Goal: Complete application form: Complete application form

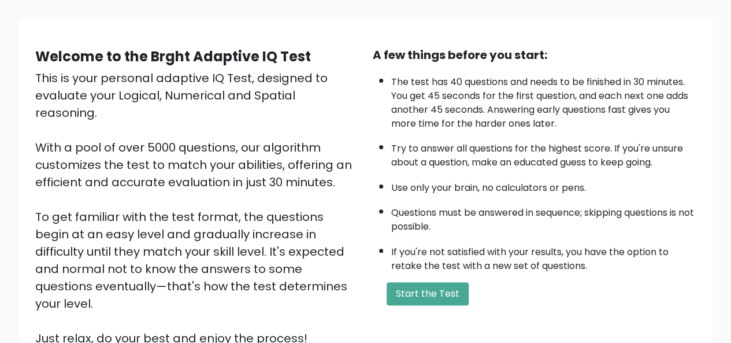
scroll to position [70, 0]
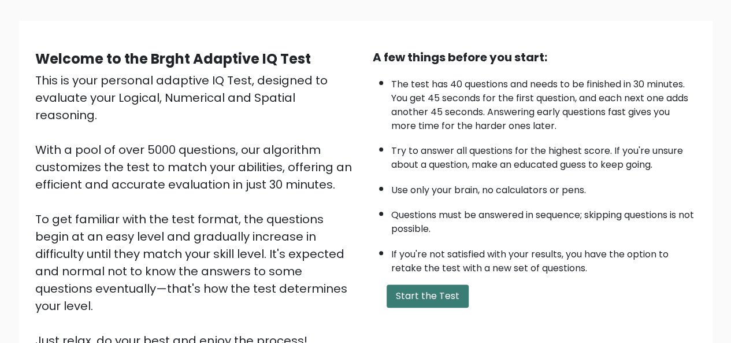
click at [416, 297] on button "Start the Test" at bounding box center [427, 295] width 82 height 23
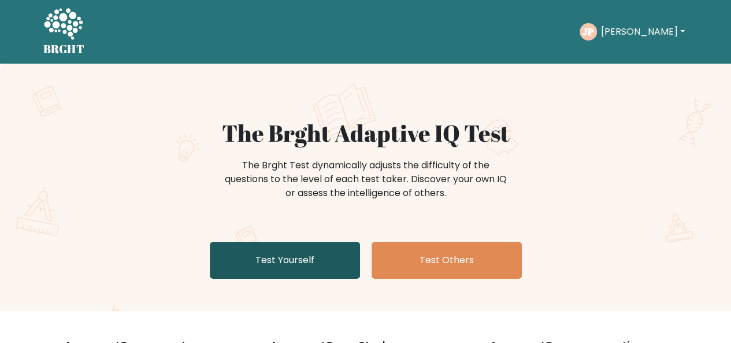
click at [292, 265] on link "Test Yourself" at bounding box center [285, 259] width 150 height 37
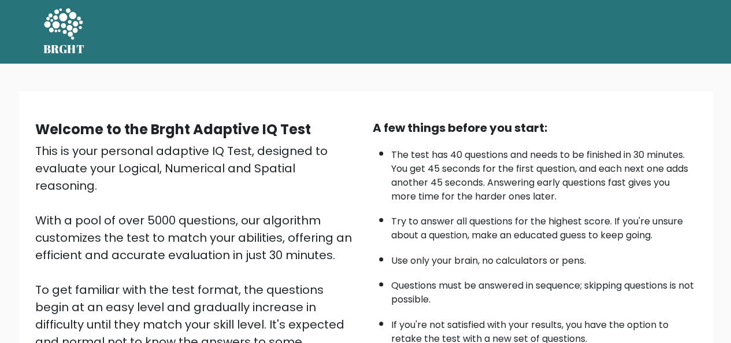
scroll to position [186, 0]
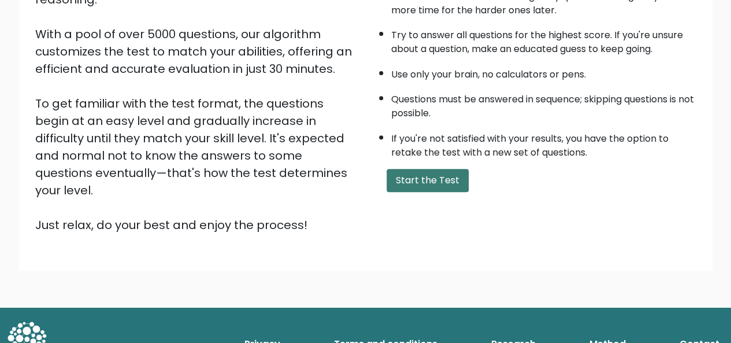
click at [425, 182] on button "Start the Test" at bounding box center [427, 180] width 82 height 23
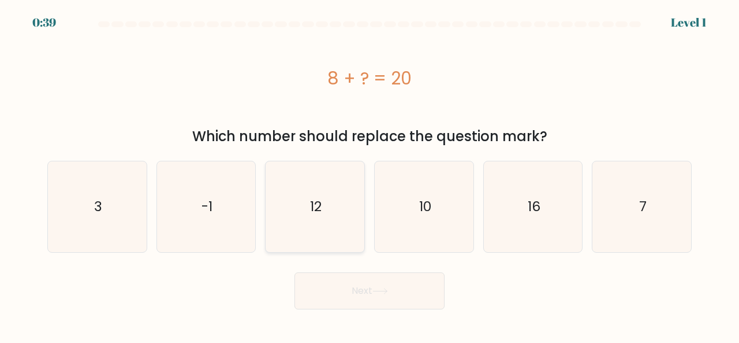
click at [300, 206] on icon "12" at bounding box center [315, 206] width 91 height 91
click at [370, 174] on input "c. 12" at bounding box center [370, 173] width 1 height 3
radio input "true"
click at [359, 293] on button "Next" at bounding box center [370, 290] width 150 height 37
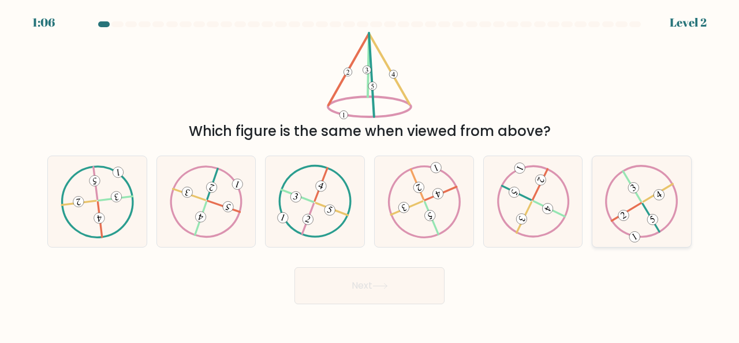
click at [646, 200] on 421 at bounding box center [658, 193] width 29 height 18
click at [370, 174] on input "f." at bounding box center [370, 173] width 1 height 3
radio input "true"
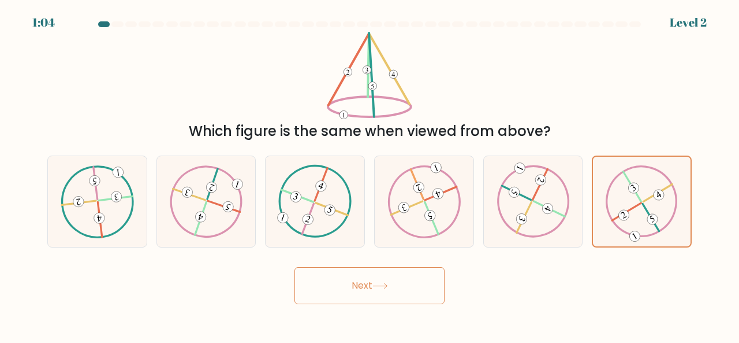
click at [380, 279] on button "Next" at bounding box center [370, 285] width 150 height 37
click at [394, 284] on button "Next" at bounding box center [370, 285] width 150 height 37
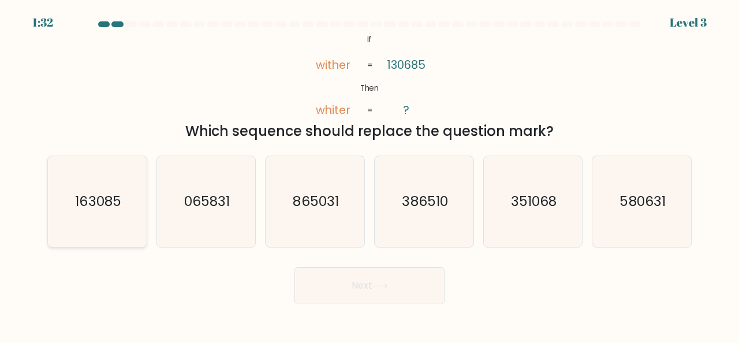
click at [92, 200] on text "163085" at bounding box center [98, 200] width 46 height 19
click at [370, 174] on input "a. 163085" at bounding box center [370, 173] width 1 height 3
radio input "true"
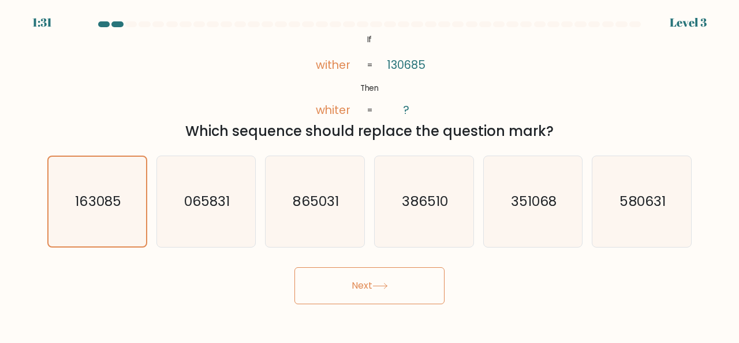
click at [392, 282] on button "Next" at bounding box center [370, 285] width 150 height 37
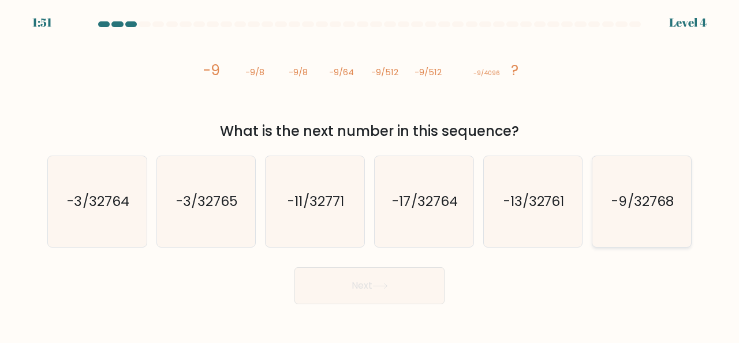
click at [659, 211] on icon "-9/32768" at bounding box center [642, 201] width 91 height 91
click at [370, 174] on input "f. -9/32768" at bounding box center [370, 173] width 1 height 3
radio input "true"
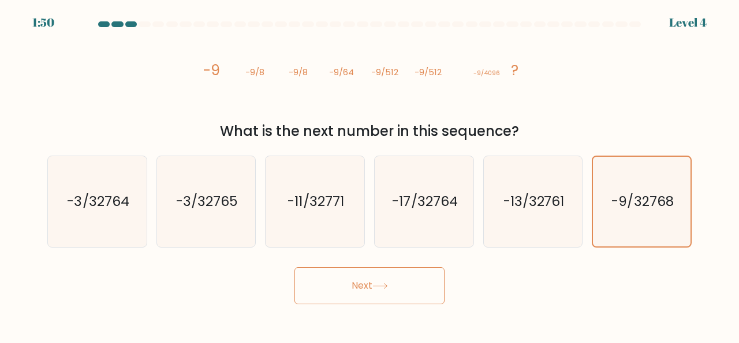
click at [379, 286] on icon at bounding box center [381, 285] width 16 height 6
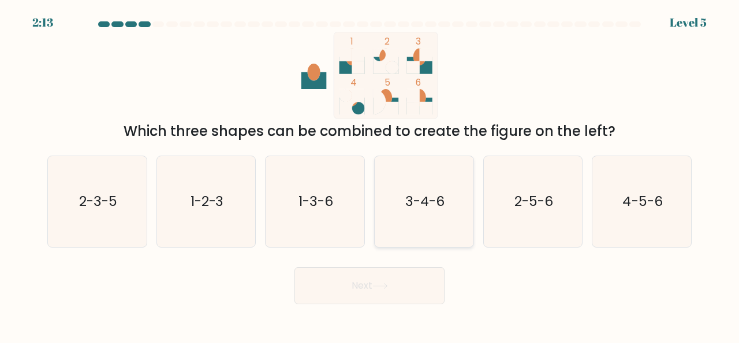
click at [429, 183] on icon "3-4-6" at bounding box center [424, 201] width 91 height 91
click at [370, 174] on input "d. 3-4-6" at bounding box center [370, 173] width 1 height 3
radio input "true"
click at [397, 281] on button "Next" at bounding box center [370, 285] width 150 height 37
click at [387, 286] on icon at bounding box center [381, 285] width 16 height 6
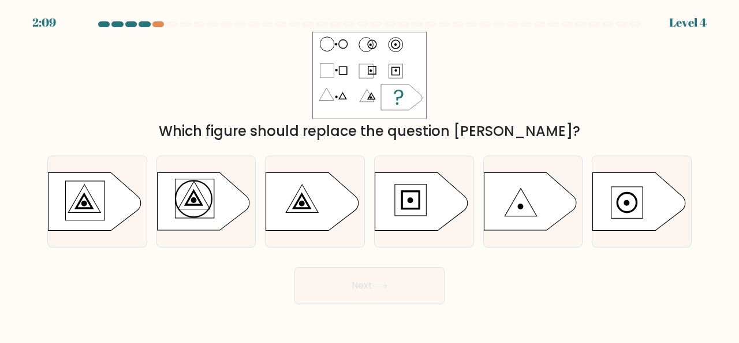
click at [360, 291] on button "Next" at bounding box center [370, 285] width 150 height 37
click at [285, 215] on icon at bounding box center [312, 201] width 92 height 58
click at [370, 174] on input "c." at bounding box center [370, 173] width 1 height 3
radio input "true"
click at [391, 289] on button "Next" at bounding box center [370, 285] width 150 height 37
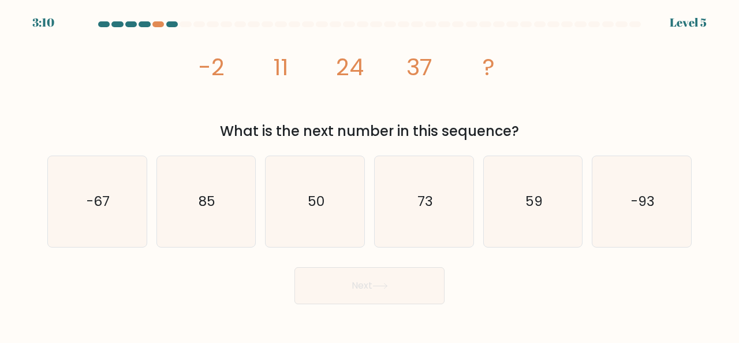
click at [324, 117] on icon "image/svg+xml -2 11 24 37 ?" at bounding box center [369, 75] width 347 height 87
click at [315, 208] on text "50" at bounding box center [316, 200] width 17 height 19
click at [370, 174] on input "c. 50" at bounding box center [370, 173] width 1 height 3
radio input "true"
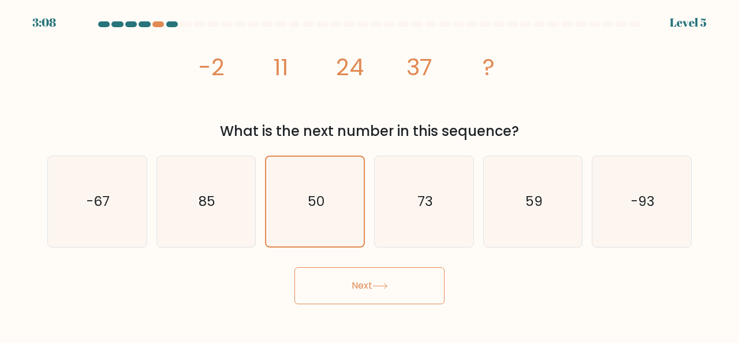
click at [381, 284] on icon at bounding box center [381, 285] width 16 height 6
click at [356, 291] on button "Next" at bounding box center [370, 285] width 150 height 37
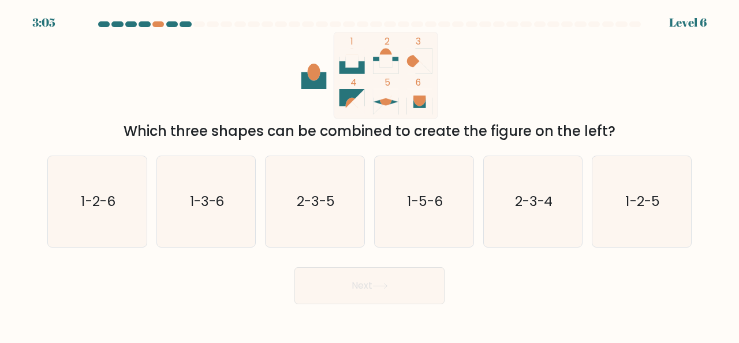
click at [384, 285] on icon at bounding box center [381, 285] width 16 height 6
click at [370, 156] on div "d. 1-5-6" at bounding box center [424, 201] width 109 height 92
click at [117, 190] on icon "1-2-6" at bounding box center [97, 201] width 91 height 91
click at [370, 174] on input "a. 1-2-6" at bounding box center [370, 173] width 1 height 3
radio input "true"
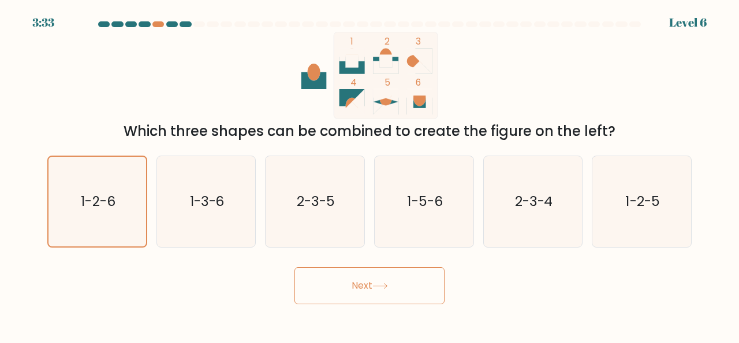
click at [348, 278] on button "Next" at bounding box center [370, 285] width 150 height 37
click at [358, 289] on button "Next" at bounding box center [370, 285] width 150 height 37
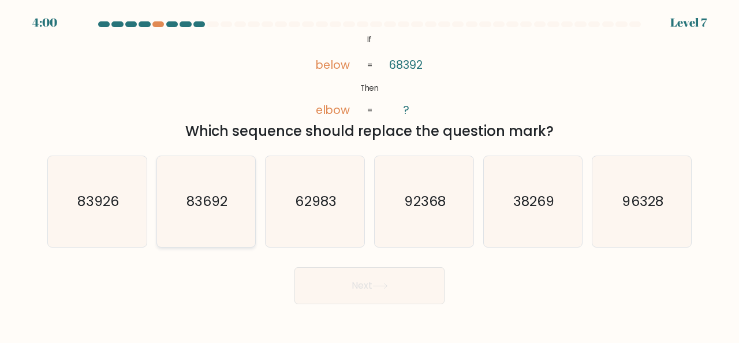
click at [214, 218] on icon "83692" at bounding box center [206, 201] width 91 height 91
click at [370, 174] on input "b. 83692" at bounding box center [370, 173] width 1 height 3
radio input "true"
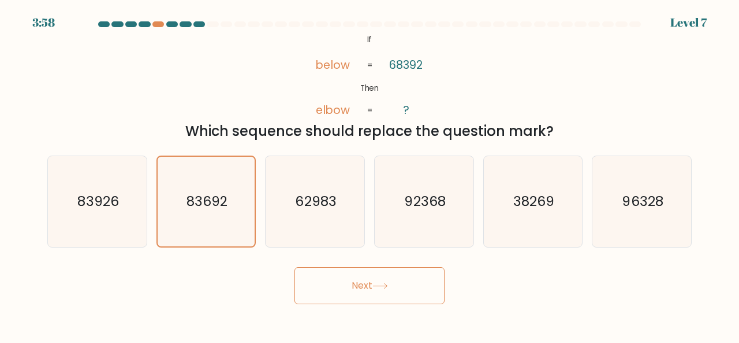
click at [362, 288] on button "Next" at bounding box center [370, 285] width 150 height 37
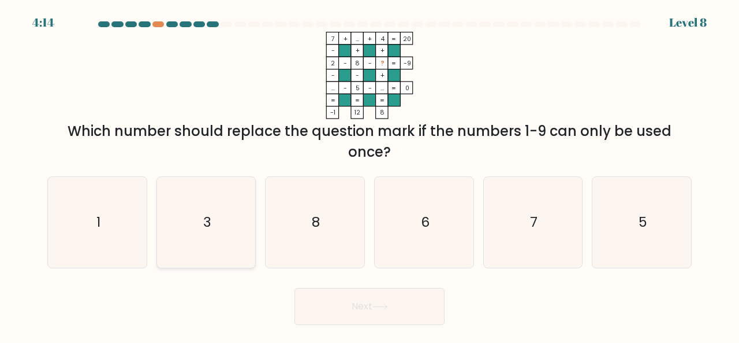
click at [204, 239] on icon "3" at bounding box center [206, 222] width 91 height 91
click at [370, 174] on input "b. 3" at bounding box center [370, 173] width 1 height 3
radio input "true"
click at [384, 308] on icon at bounding box center [381, 306] width 16 height 6
click at [407, 311] on button "Next" at bounding box center [370, 306] width 150 height 37
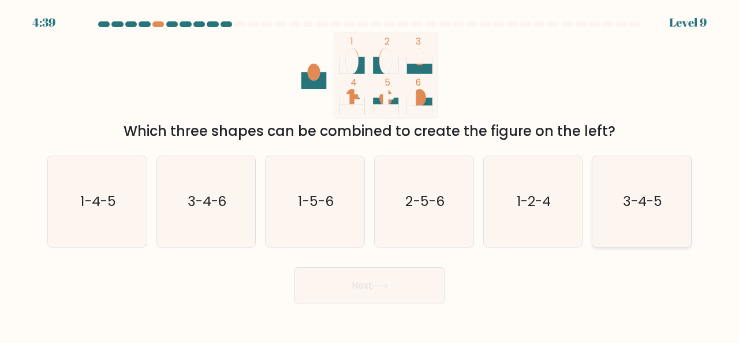
click at [656, 197] on text "3-4-5" at bounding box center [642, 200] width 39 height 19
click at [370, 174] on input "f. 3-4-5" at bounding box center [370, 173] width 1 height 3
radio input "true"
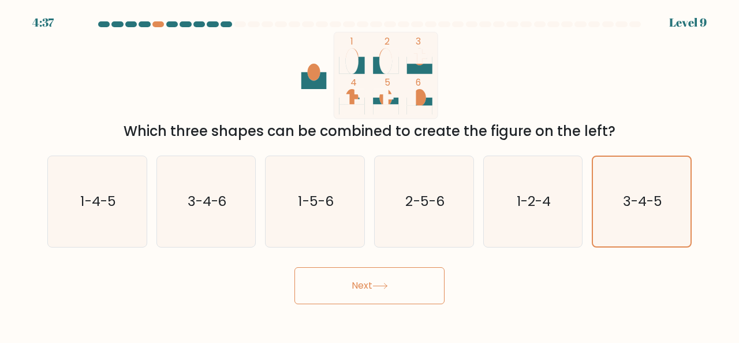
click at [367, 289] on button "Next" at bounding box center [370, 285] width 150 height 37
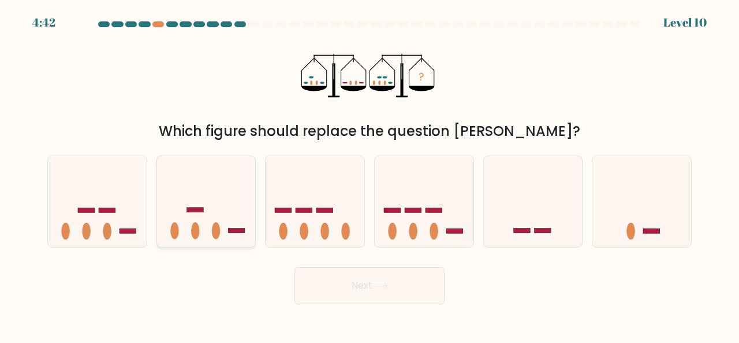
click at [217, 209] on icon at bounding box center [206, 200] width 99 height 81
click at [370, 174] on input "b." at bounding box center [370, 173] width 1 height 3
radio input "true"
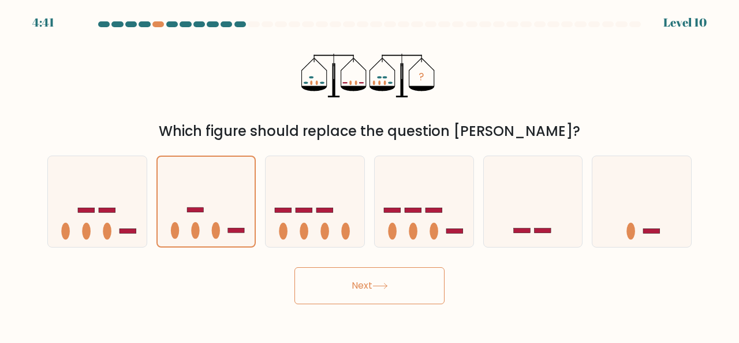
click at [392, 284] on button "Next" at bounding box center [370, 285] width 150 height 37
click at [375, 288] on button "Next" at bounding box center [370, 285] width 150 height 37
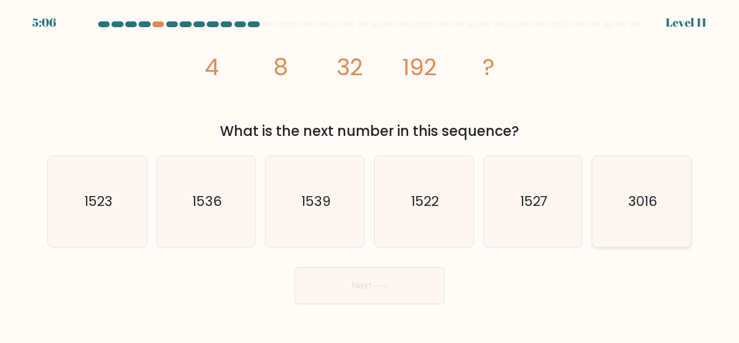
click at [650, 206] on text "3016" at bounding box center [643, 200] width 29 height 19
click at [370, 174] on input "f. 3016" at bounding box center [370, 173] width 1 height 3
radio input "true"
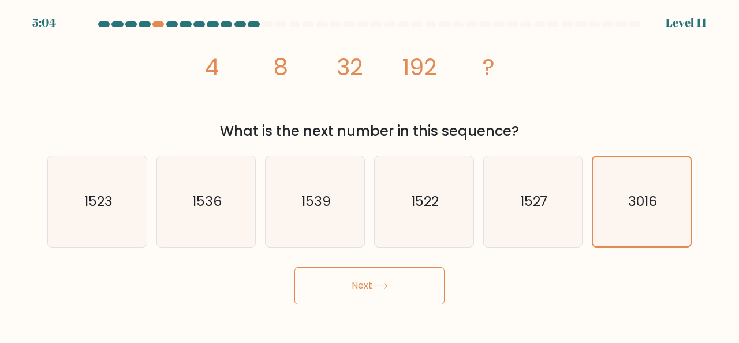
click at [394, 281] on button "Next" at bounding box center [370, 285] width 150 height 37
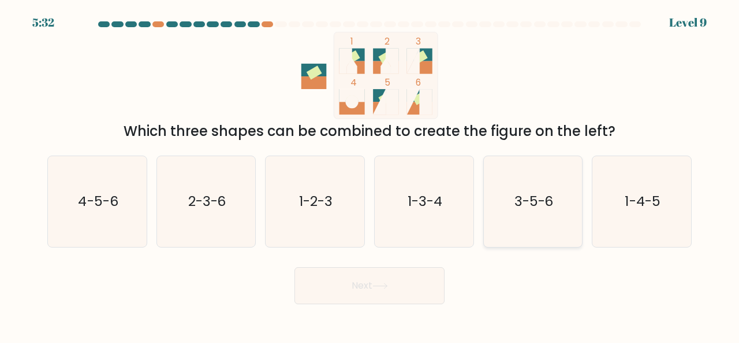
click at [549, 203] on text "3-5-6" at bounding box center [534, 200] width 39 height 19
click at [370, 174] on input "e. 3-5-6" at bounding box center [370, 173] width 1 height 3
radio input "true"
click at [356, 282] on button "Next" at bounding box center [370, 285] width 150 height 37
click at [380, 283] on icon at bounding box center [381, 285] width 16 height 6
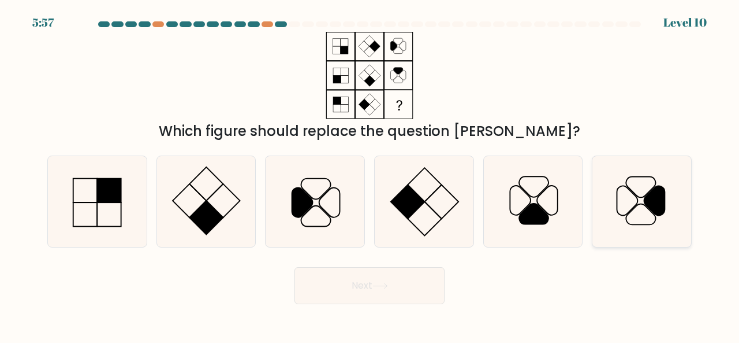
click at [652, 201] on icon at bounding box center [655, 199] width 21 height 29
click at [370, 174] on input "f." at bounding box center [370, 173] width 1 height 3
radio input "true"
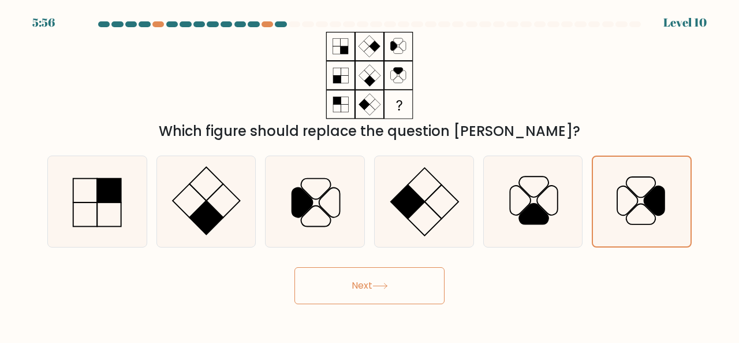
click at [385, 282] on icon at bounding box center [381, 285] width 16 height 6
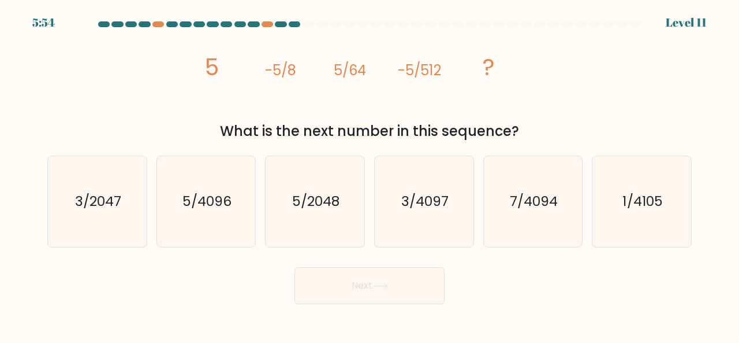
click at [385, 292] on button "Next" at bounding box center [370, 285] width 150 height 37
click at [381, 116] on icon "image/svg+xml 5 -5/8 5/64 -5/512 ?" at bounding box center [369, 75] width 347 height 87
click at [313, 188] on icon "5/2048" at bounding box center [315, 201] width 91 height 91
click at [370, 174] on input "c. 5/2048" at bounding box center [370, 173] width 1 height 3
radio input "true"
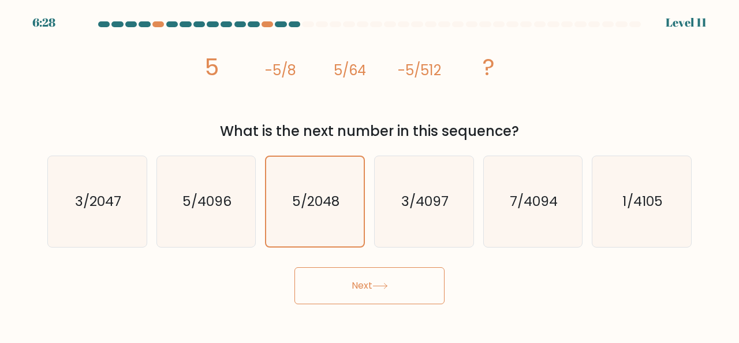
click at [385, 285] on icon at bounding box center [380, 285] width 14 height 5
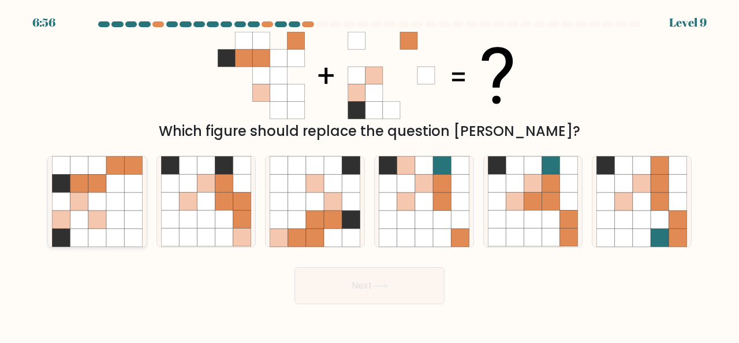
click at [114, 200] on icon at bounding box center [115, 201] width 18 height 18
click at [370, 174] on input "a." at bounding box center [370, 173] width 1 height 3
radio input "true"
click at [355, 289] on button "Next" at bounding box center [370, 285] width 150 height 37
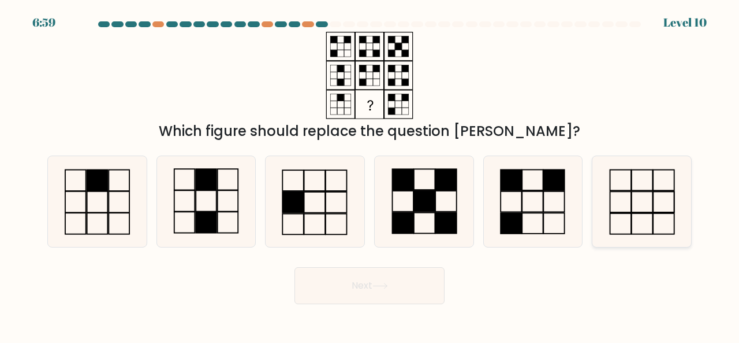
click at [659, 212] on rect at bounding box center [663, 201] width 21 height 21
click at [370, 174] on input "f." at bounding box center [370, 173] width 1 height 3
radio input "true"
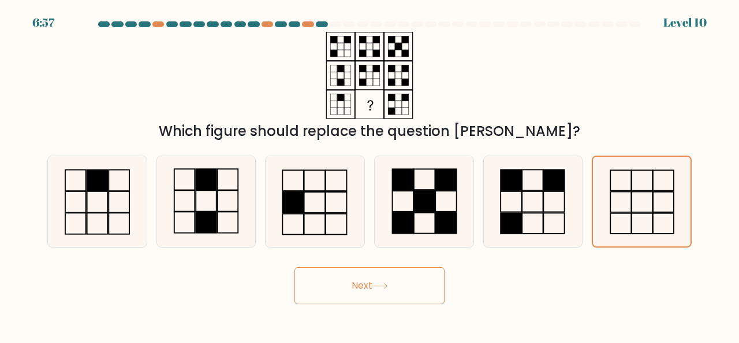
click at [385, 289] on button "Next" at bounding box center [370, 285] width 150 height 37
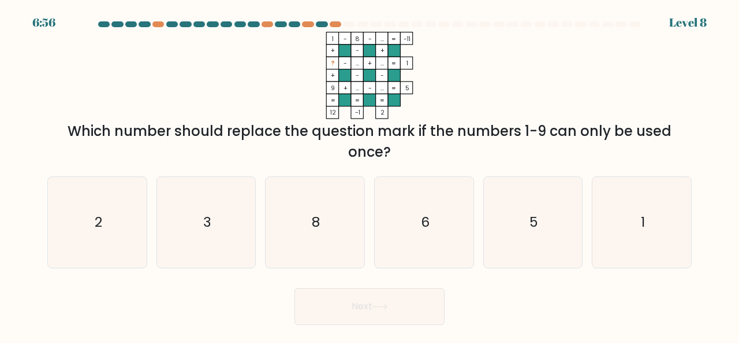
click at [391, 282] on div "Next" at bounding box center [369, 303] width 659 height 43
click at [88, 217] on icon "2" at bounding box center [97, 222] width 91 height 91
click at [370, 174] on input "a. 2" at bounding box center [370, 173] width 1 height 3
radio input "true"
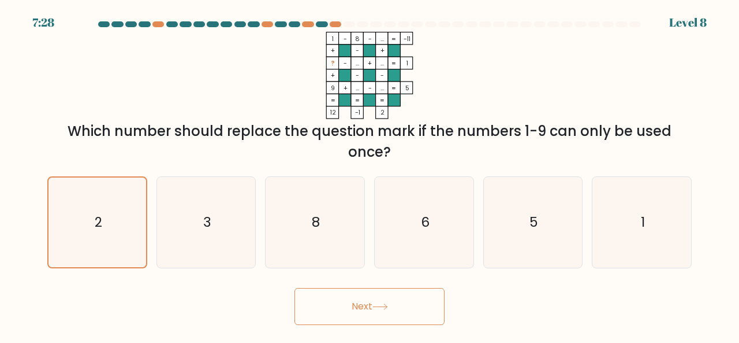
click at [387, 306] on icon at bounding box center [380, 306] width 14 height 5
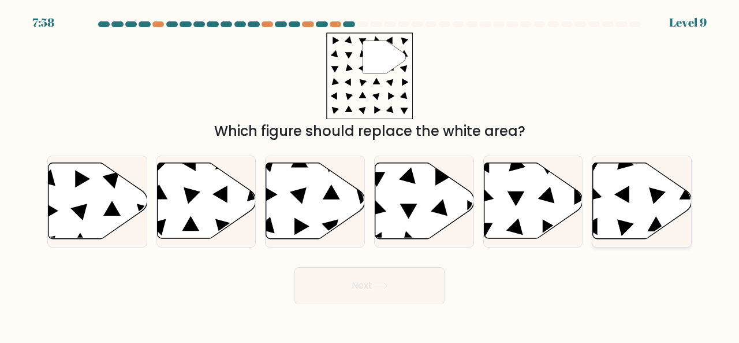
click at [646, 220] on icon at bounding box center [642, 201] width 99 height 76
click at [370, 174] on input "f." at bounding box center [370, 173] width 1 height 3
radio input "true"
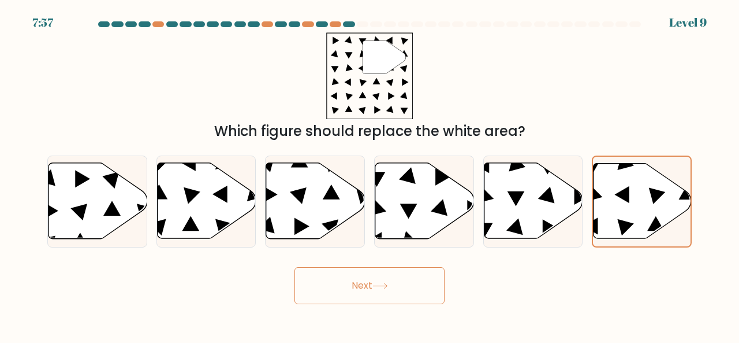
click at [388, 287] on icon at bounding box center [381, 285] width 16 height 6
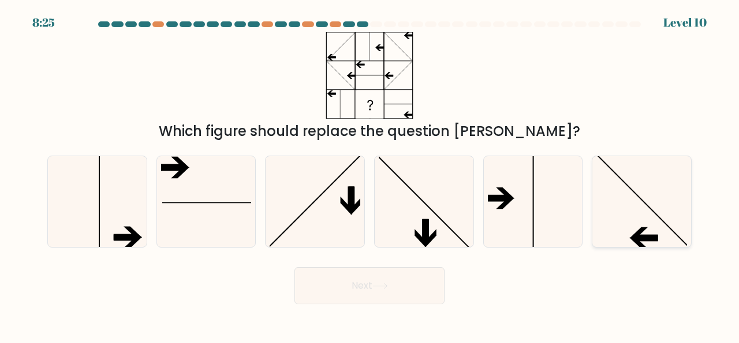
click at [642, 199] on line at bounding box center [643, 200] width 94 height 94
click at [370, 174] on input "f." at bounding box center [370, 173] width 1 height 3
radio input "true"
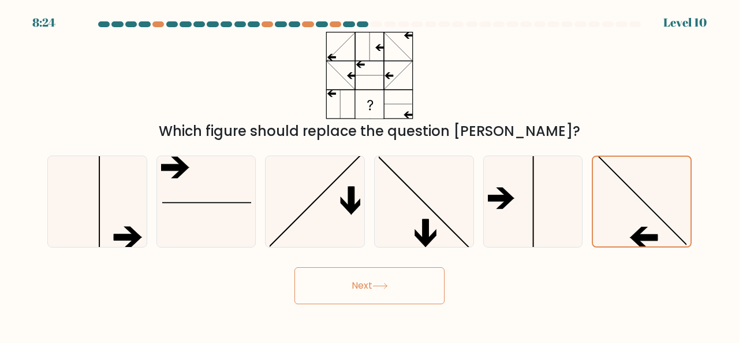
click at [389, 278] on button "Next" at bounding box center [370, 285] width 150 height 37
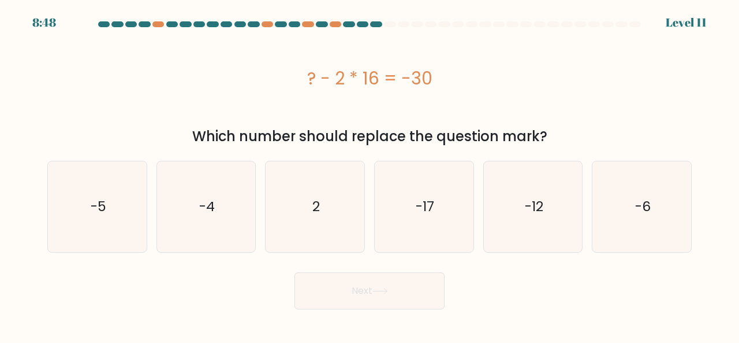
click at [379, 254] on form "a. 2" at bounding box center [369, 165] width 739 height 288
click at [311, 213] on icon "2" at bounding box center [315, 206] width 91 height 91
click at [370, 174] on input "c. 2" at bounding box center [370, 173] width 1 height 3
radio input "true"
click at [387, 296] on button "Next" at bounding box center [370, 290] width 150 height 37
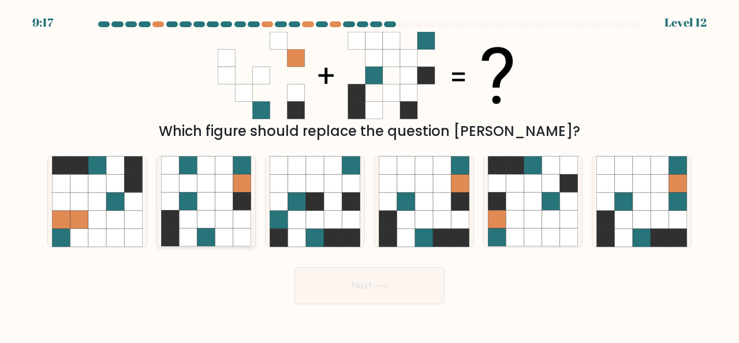
click at [230, 185] on icon at bounding box center [224, 183] width 18 height 18
click at [370, 174] on input "b." at bounding box center [370, 173] width 1 height 3
radio input "true"
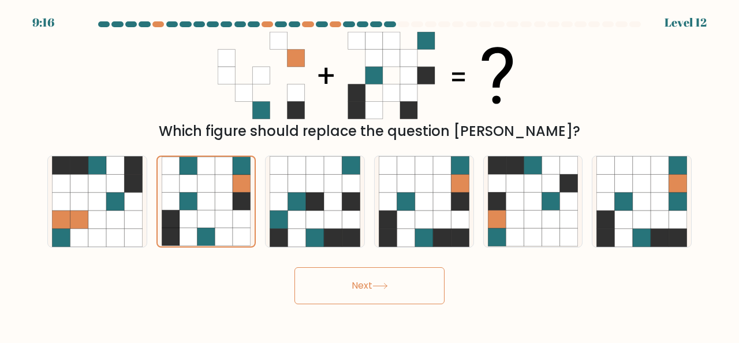
click at [378, 278] on button "Next" at bounding box center [370, 285] width 150 height 37
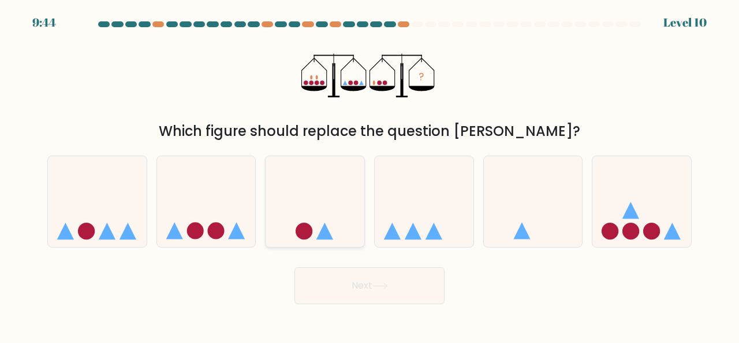
click at [323, 223] on icon at bounding box center [315, 200] width 99 height 81
click at [370, 174] on input "c." at bounding box center [370, 173] width 1 height 3
radio input "true"
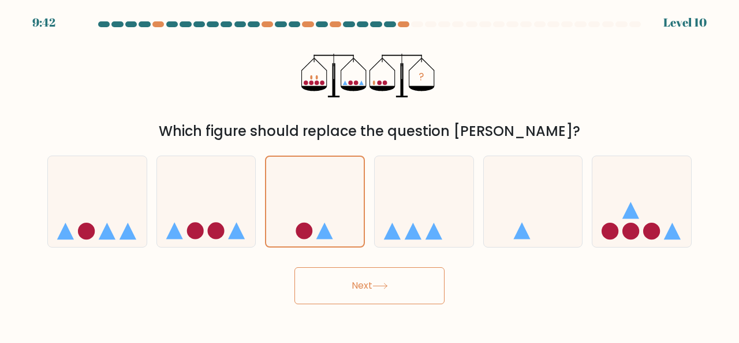
click at [374, 286] on button "Next" at bounding box center [370, 285] width 150 height 37
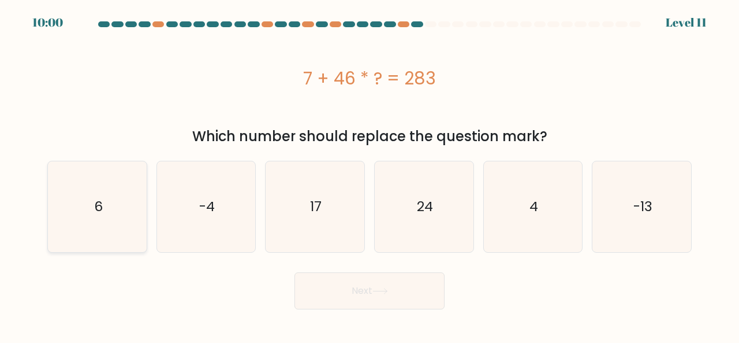
click at [136, 211] on icon "6" at bounding box center [97, 206] width 91 height 91
click at [370, 174] on input "a. 6" at bounding box center [370, 173] width 1 height 3
radio input "true"
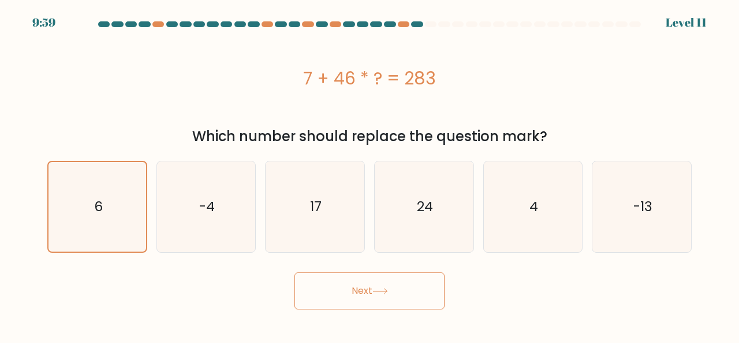
click at [374, 284] on button "Next" at bounding box center [370, 290] width 150 height 37
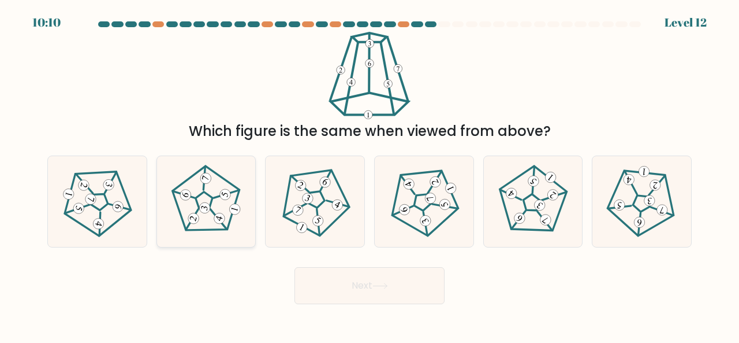
click at [196, 217] on 777 at bounding box center [193, 217] width 13 height 13
click at [370, 174] on input "b." at bounding box center [370, 173] width 1 height 3
radio input "true"
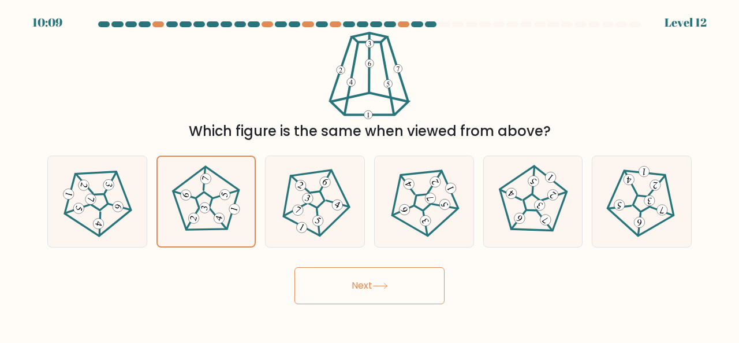
click at [380, 282] on icon at bounding box center [381, 285] width 16 height 6
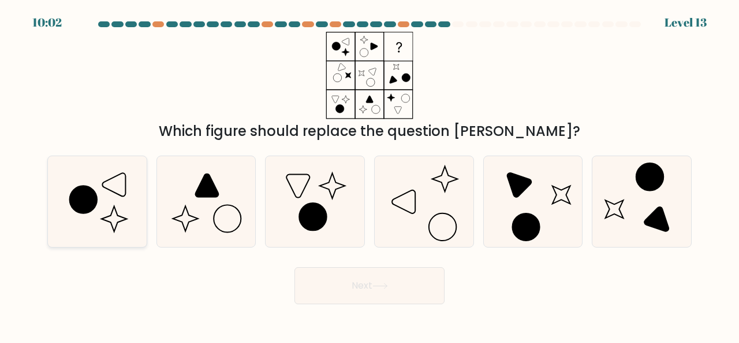
click at [120, 219] on icon at bounding box center [97, 201] width 91 height 91
click at [370, 174] on input "a." at bounding box center [370, 173] width 1 height 3
radio input "true"
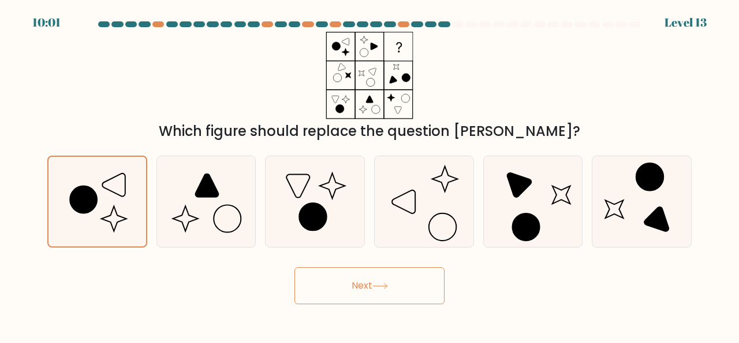
click at [375, 283] on icon at bounding box center [381, 285] width 16 height 6
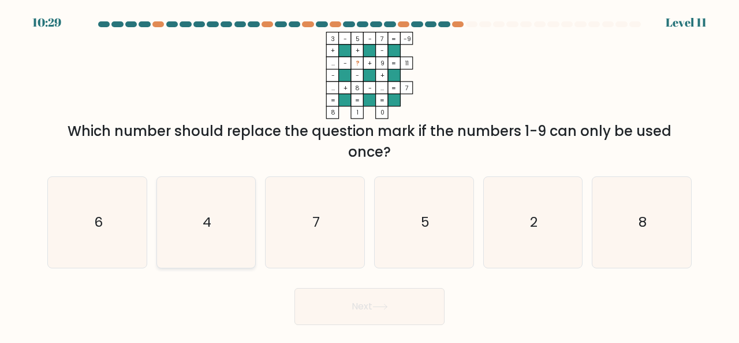
click at [233, 228] on icon "4" at bounding box center [206, 222] width 91 height 91
click at [370, 174] on input "b. 4" at bounding box center [370, 173] width 1 height 3
radio input "true"
click at [378, 311] on button "Next" at bounding box center [370, 306] width 150 height 37
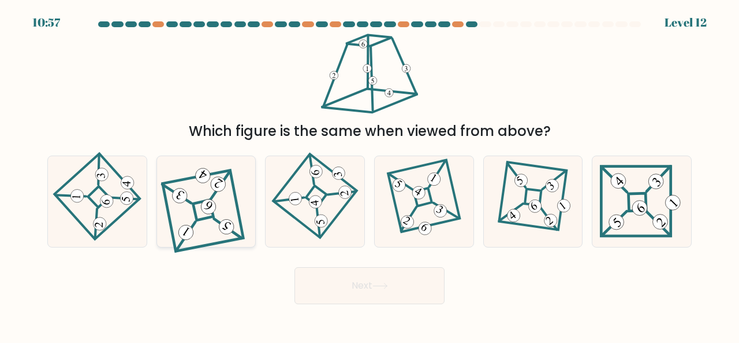
click at [207, 221] on icon at bounding box center [206, 201] width 81 height 72
click at [370, 174] on input "b." at bounding box center [370, 173] width 1 height 3
radio input "true"
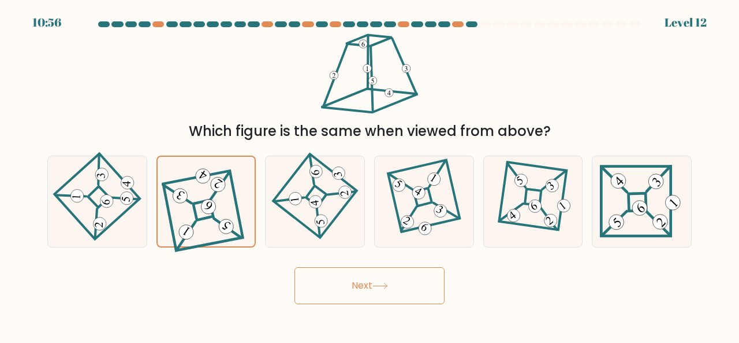
click at [387, 281] on button "Next" at bounding box center [370, 285] width 150 height 37
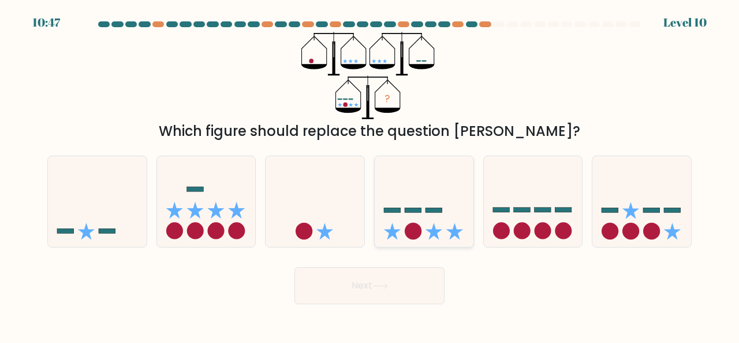
click at [434, 212] on rect at bounding box center [434, 209] width 17 height 5
click at [370, 174] on input "d." at bounding box center [370, 173] width 1 height 3
radio input "true"
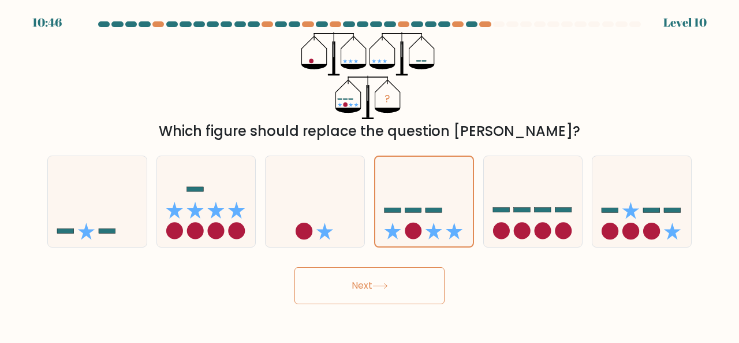
click at [393, 285] on button "Next" at bounding box center [370, 285] width 150 height 37
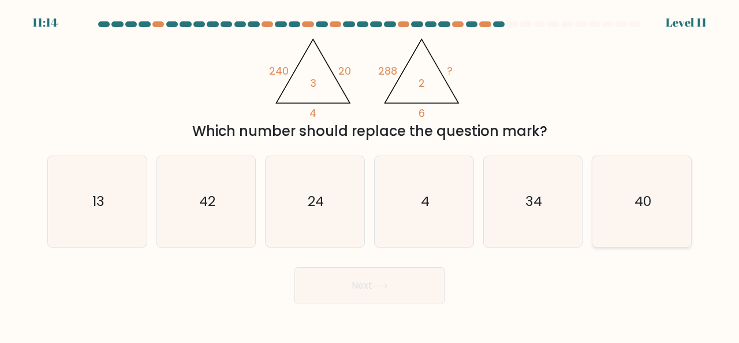
click at [633, 198] on icon "40" at bounding box center [642, 201] width 91 height 91
click at [370, 174] on input "f. 40" at bounding box center [370, 173] width 1 height 3
radio input "true"
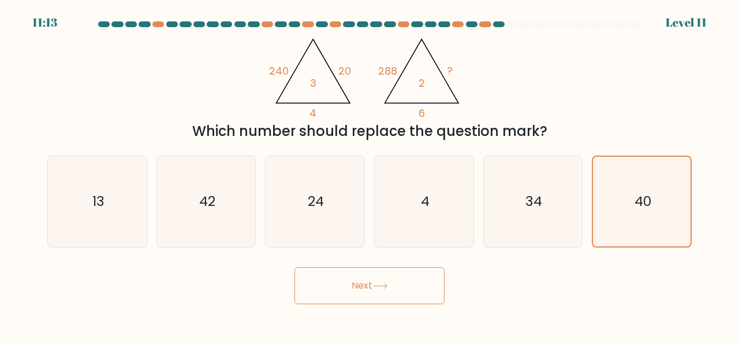
click at [378, 302] on button "Next" at bounding box center [370, 285] width 150 height 37
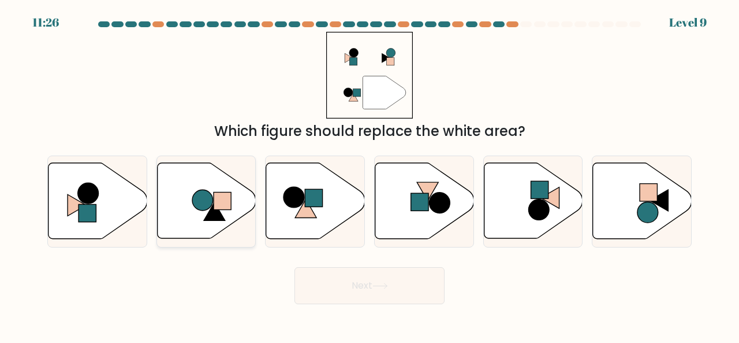
click at [200, 210] on circle at bounding box center [202, 200] width 21 height 21
click at [370, 174] on input "b." at bounding box center [370, 173] width 1 height 3
radio input "true"
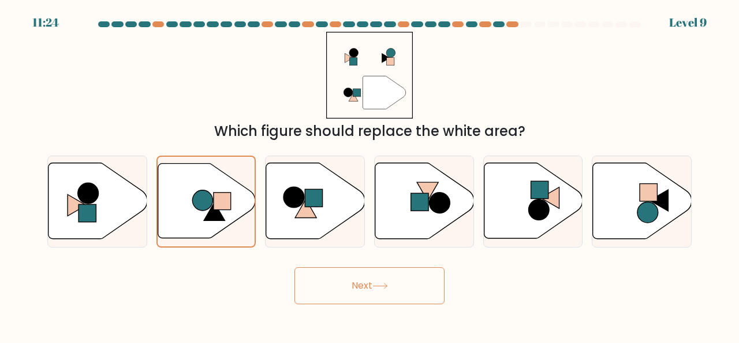
click at [385, 287] on icon at bounding box center [381, 285] width 16 height 6
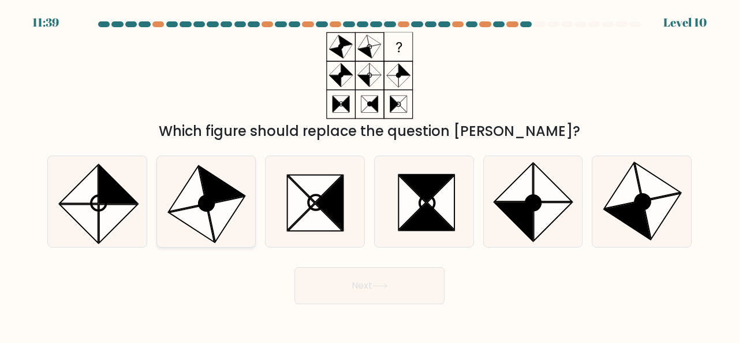
click at [203, 225] on icon at bounding box center [192, 223] width 46 height 38
click at [370, 174] on input "b." at bounding box center [370, 173] width 1 height 3
radio input "true"
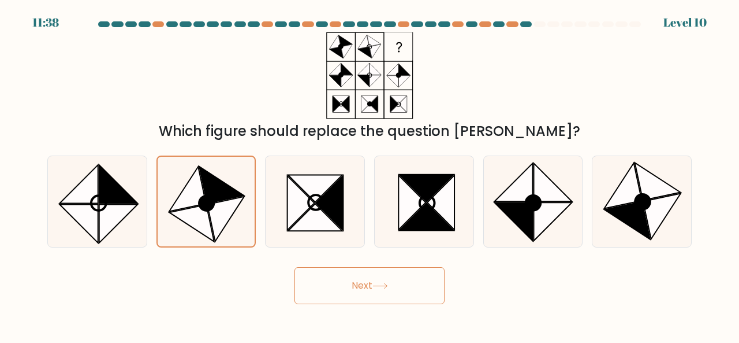
click at [387, 282] on icon at bounding box center [381, 285] width 16 height 6
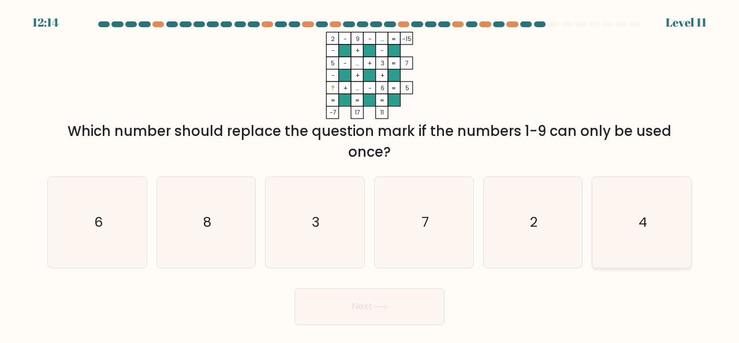
click at [655, 213] on icon "4" at bounding box center [642, 222] width 91 height 91
click at [370, 174] on input "f. 4" at bounding box center [370, 173] width 1 height 3
radio input "true"
click at [380, 310] on button "Next" at bounding box center [370, 306] width 150 height 37
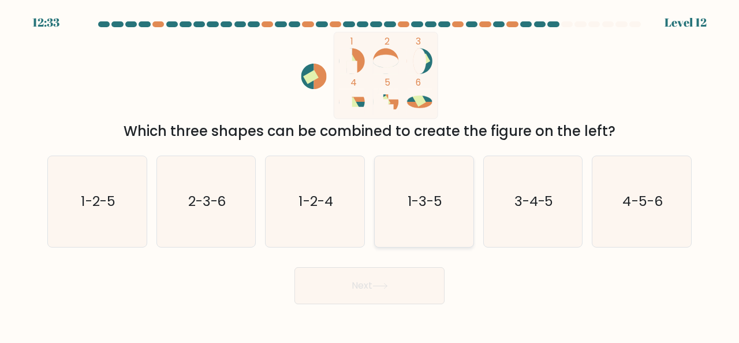
click at [425, 194] on text "1-3-5" at bounding box center [425, 200] width 35 height 19
click at [370, 174] on input "d. 1-3-5" at bounding box center [370, 173] width 1 height 3
radio input "true"
click at [389, 295] on button "Next" at bounding box center [370, 285] width 150 height 37
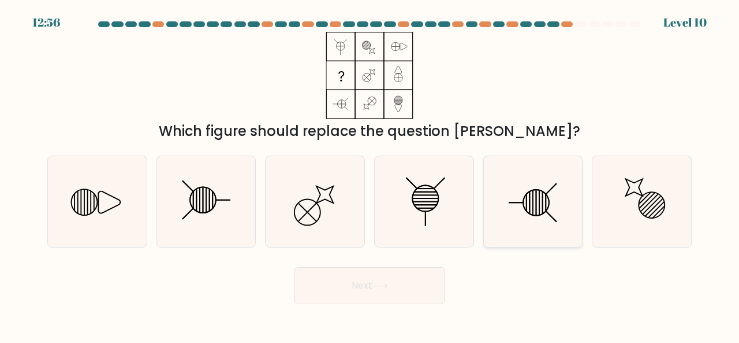
click at [537, 202] on line at bounding box center [537, 202] width 0 height 25
click at [370, 174] on input "e." at bounding box center [370, 173] width 1 height 3
radio input "true"
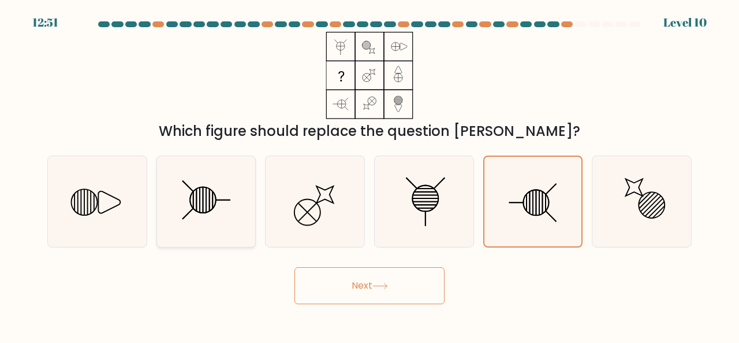
click at [200, 205] on icon at bounding box center [206, 201] width 91 height 91
click at [370, 174] on input "b." at bounding box center [370, 173] width 1 height 3
radio input "true"
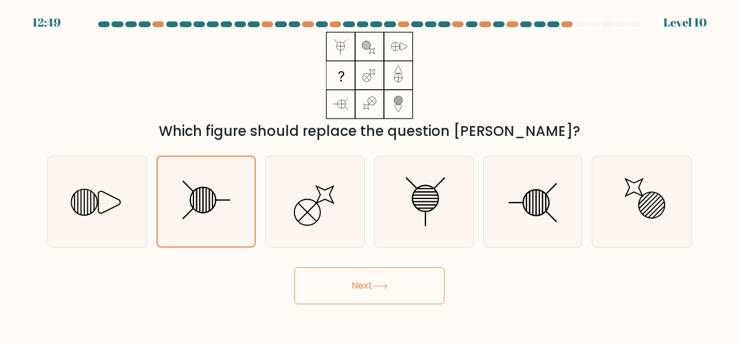
click at [359, 287] on button "Next" at bounding box center [370, 285] width 150 height 37
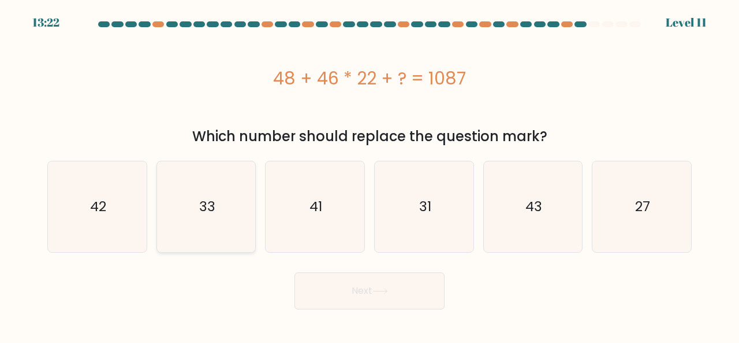
click at [234, 221] on icon "33" at bounding box center [206, 206] width 91 height 91
click at [370, 174] on input "b. 33" at bounding box center [370, 173] width 1 height 3
radio input "true"
click at [373, 293] on button "Next" at bounding box center [370, 290] width 150 height 37
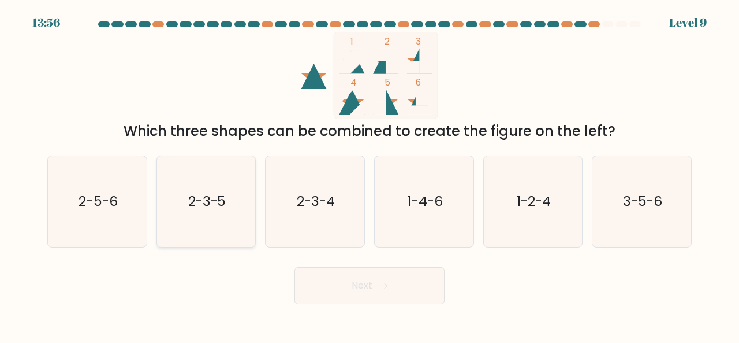
click at [199, 205] on text "2-3-5" at bounding box center [207, 200] width 38 height 19
click at [370, 174] on input "b. 2-3-5" at bounding box center [370, 173] width 1 height 3
radio input "true"
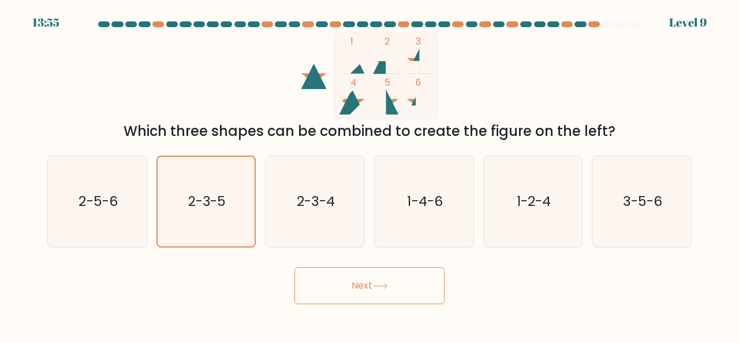
click at [383, 285] on icon at bounding box center [380, 285] width 14 height 5
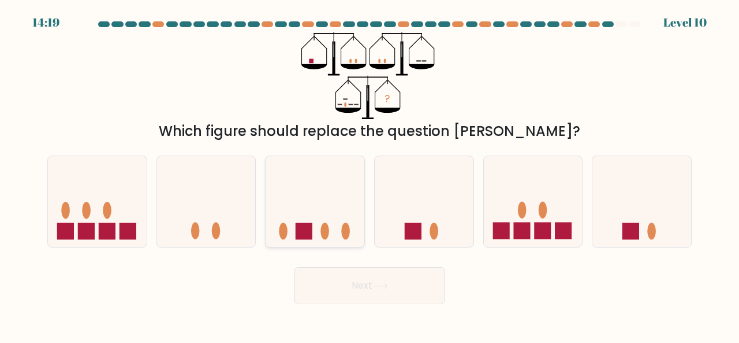
click at [313, 203] on icon at bounding box center [315, 200] width 99 height 81
click at [370, 174] on input "c." at bounding box center [370, 173] width 1 height 3
radio input "true"
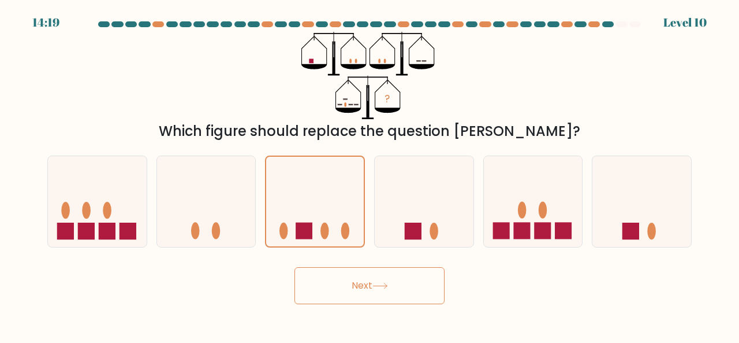
click at [384, 291] on button "Next" at bounding box center [370, 285] width 150 height 37
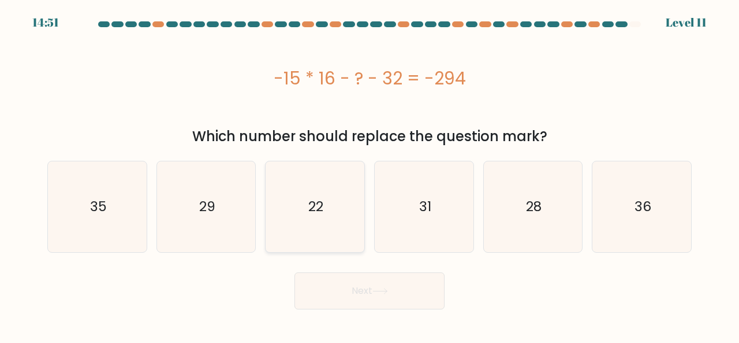
click at [351, 218] on icon "22" at bounding box center [315, 206] width 91 height 91
click at [370, 174] on input "c. 22" at bounding box center [370, 173] width 1 height 3
radio input "true"
click at [384, 293] on icon at bounding box center [381, 291] width 16 height 6
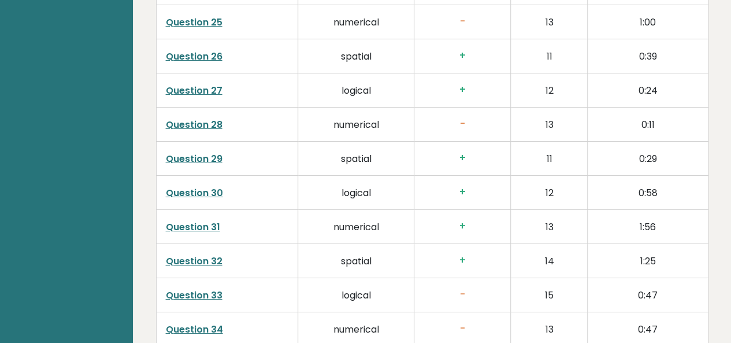
scroll to position [2419, 0]
